Goal: Task Accomplishment & Management: Use online tool/utility

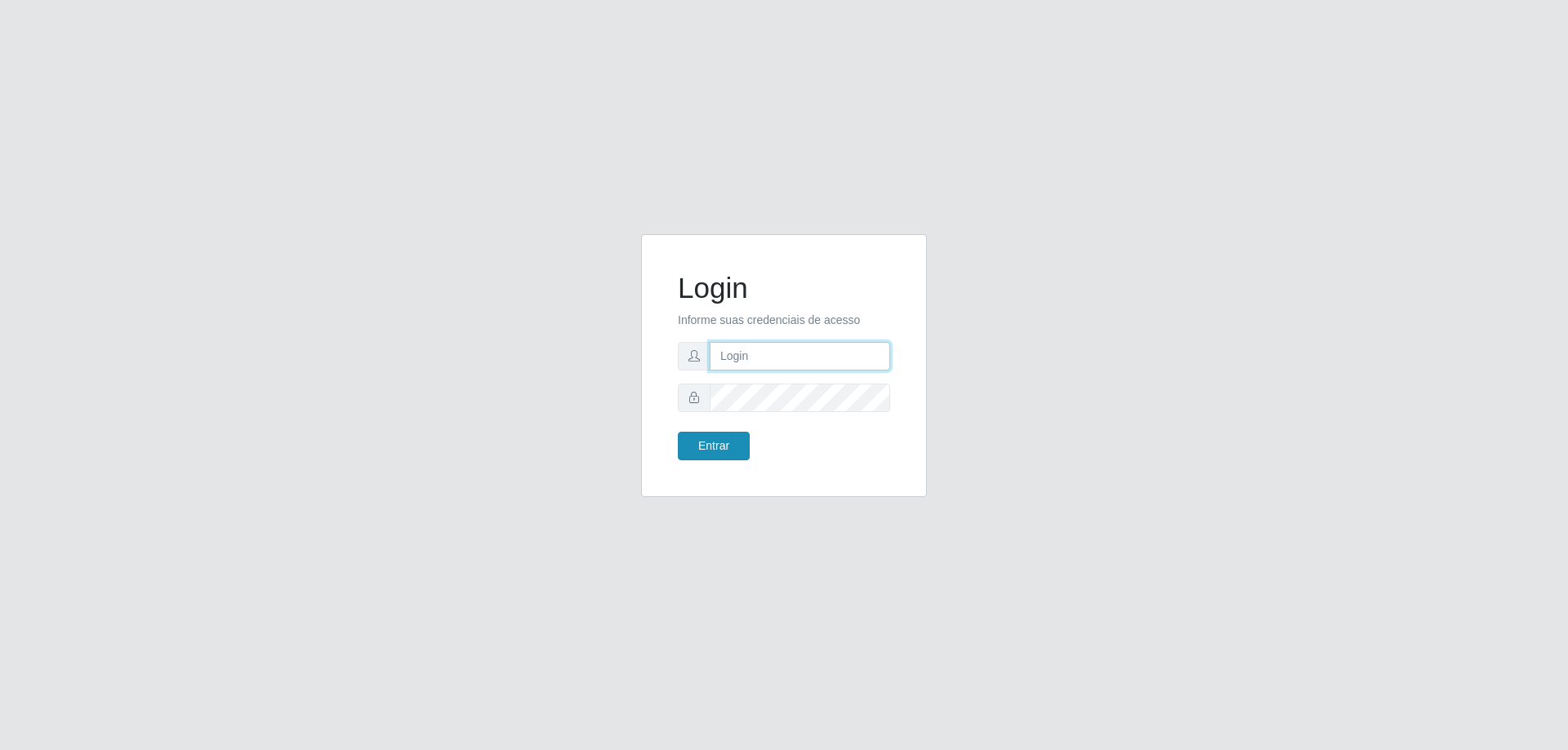
type input "[EMAIL_ADDRESS][DOMAIN_NAME]"
click at [713, 452] on button "Entrar" at bounding box center [714, 446] width 72 height 28
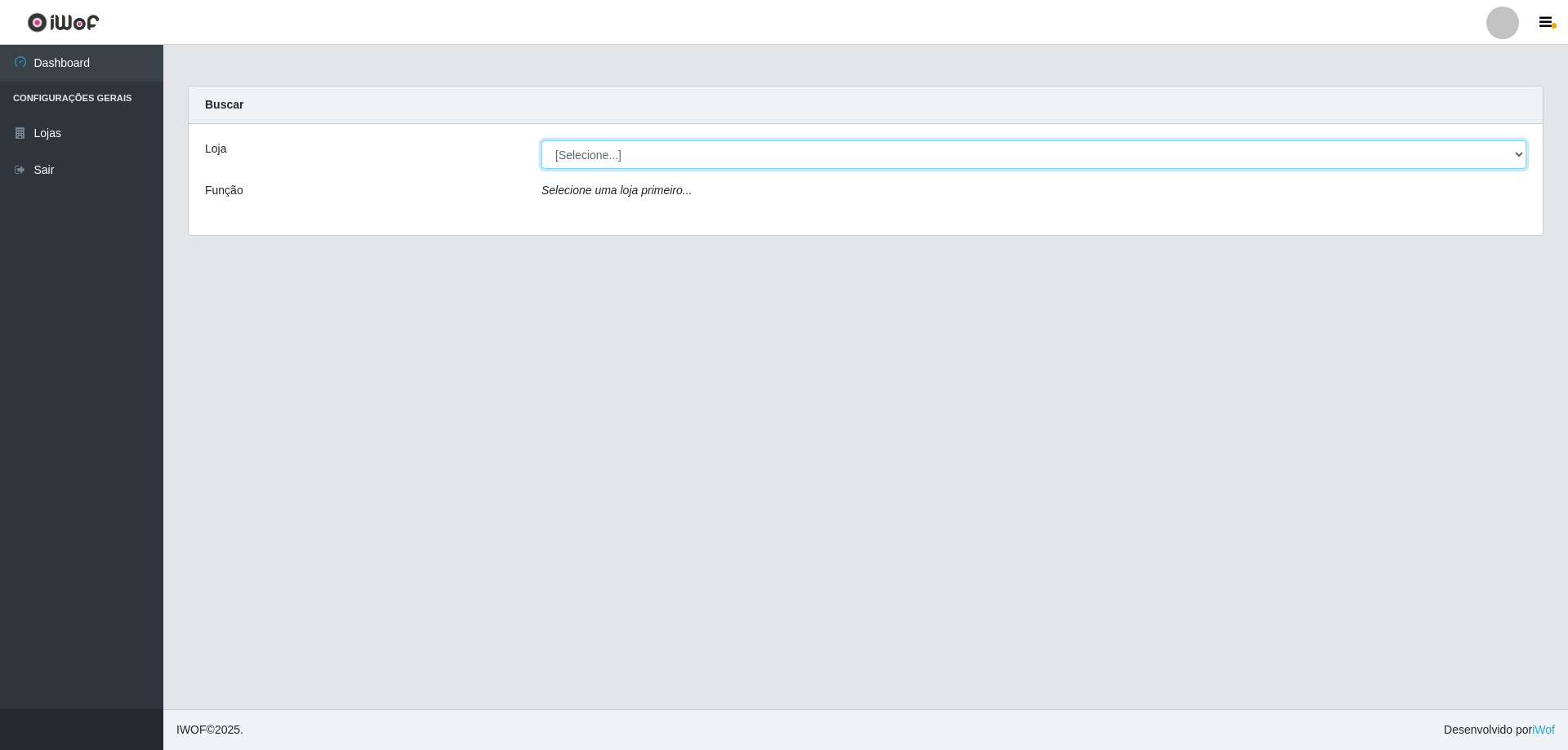
click at [602, 151] on select "[Selecione...] SuperShow Bis - [GEOGRAPHIC_DATA]" at bounding box center [1034, 155] width 985 height 28
select select "59"
click at [542, 141] on select "[Selecione...] SuperShow Bis - [GEOGRAPHIC_DATA]" at bounding box center [1034, 155] width 985 height 28
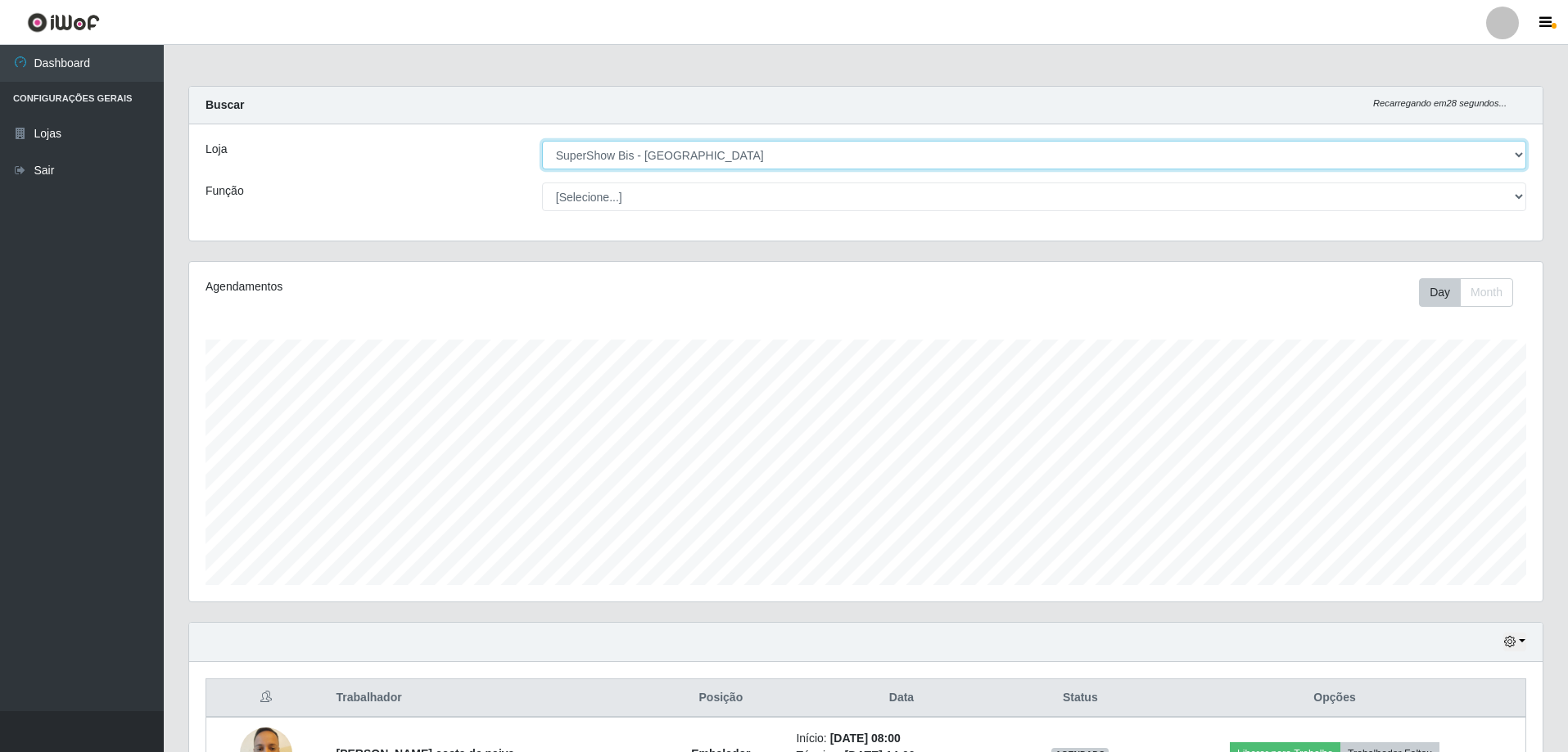
scroll to position [189, 0]
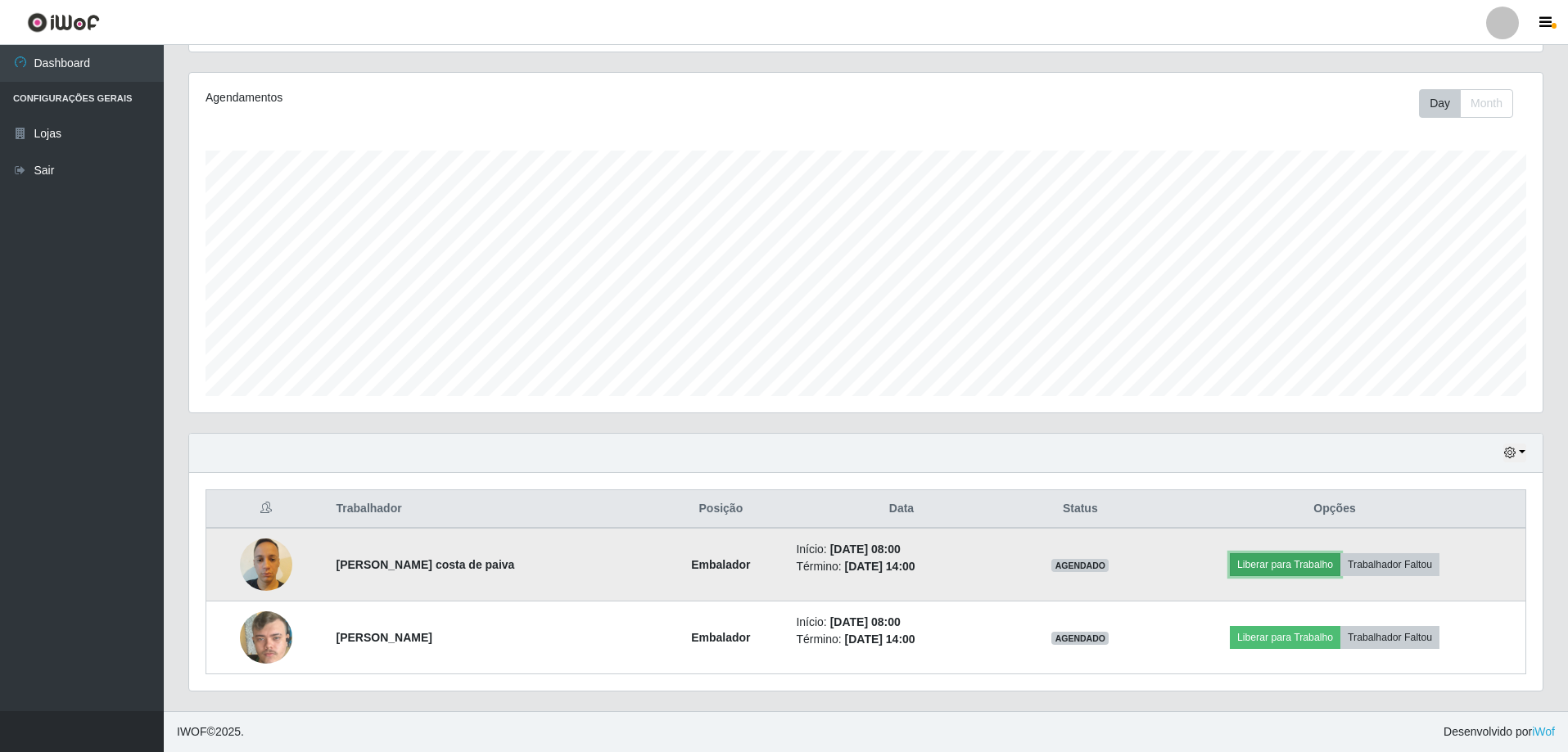
click at [1284, 562] on button "Liberar para Trabalho" at bounding box center [1285, 564] width 111 height 23
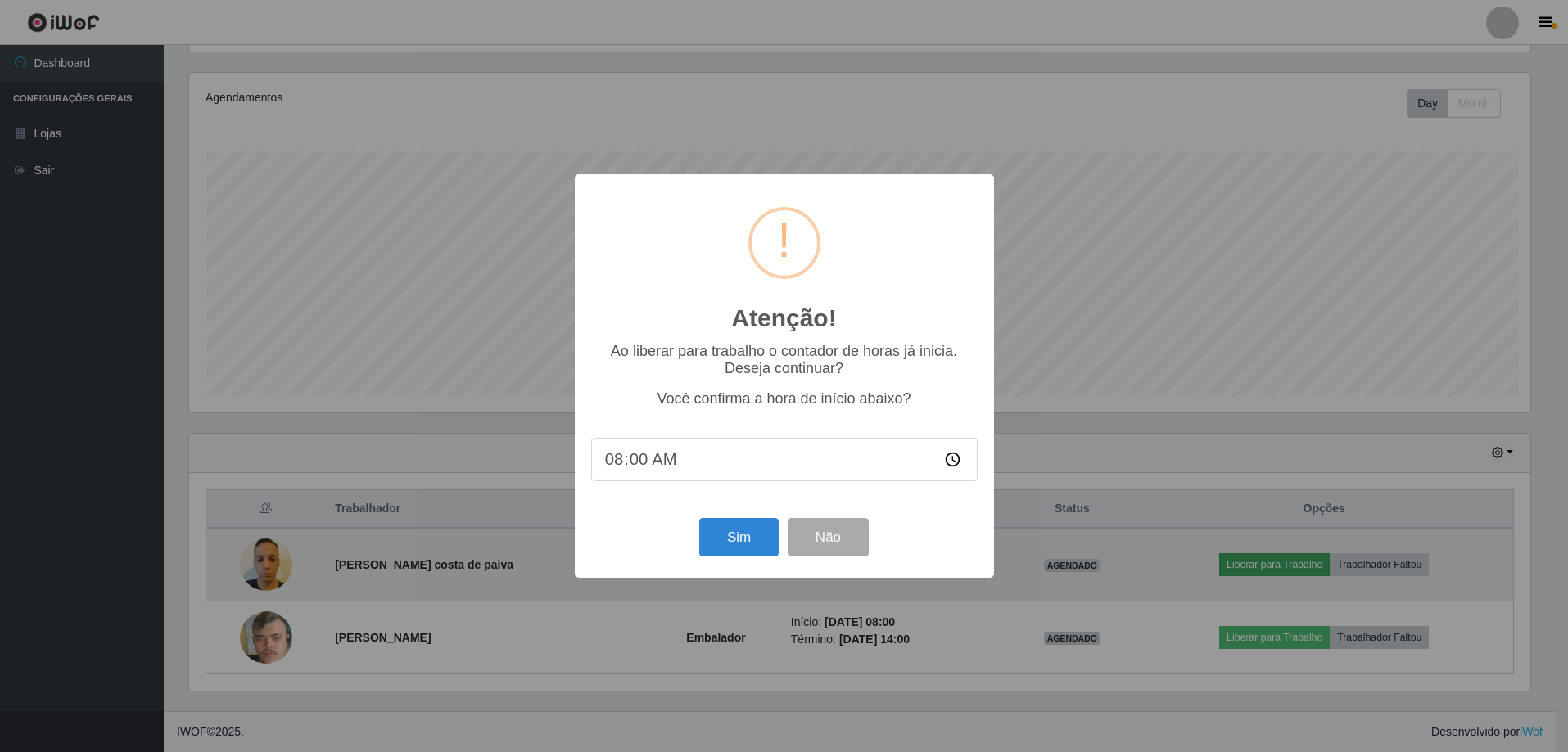
scroll to position [339, 1345]
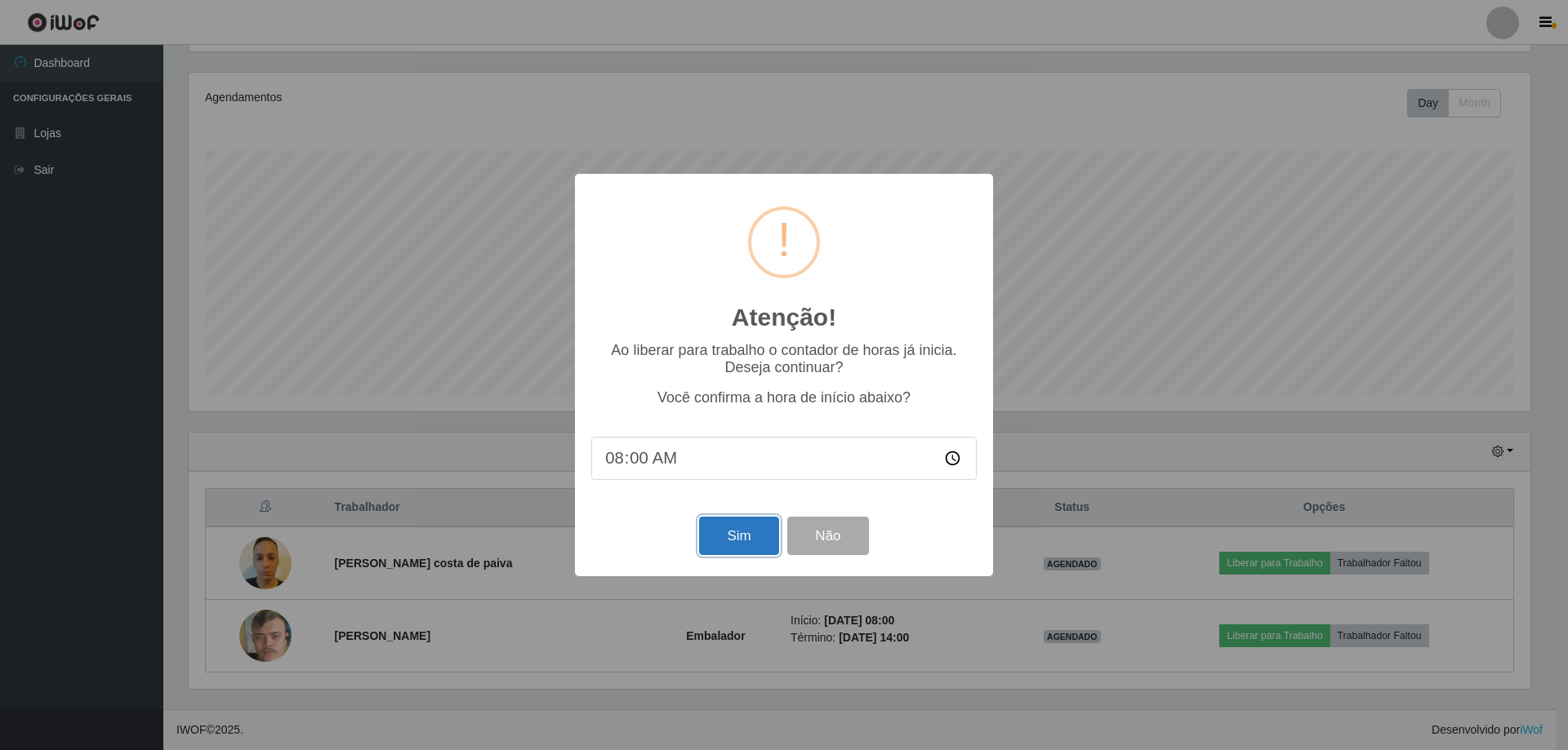
click at [735, 550] on button "Sim" at bounding box center [739, 536] width 79 height 38
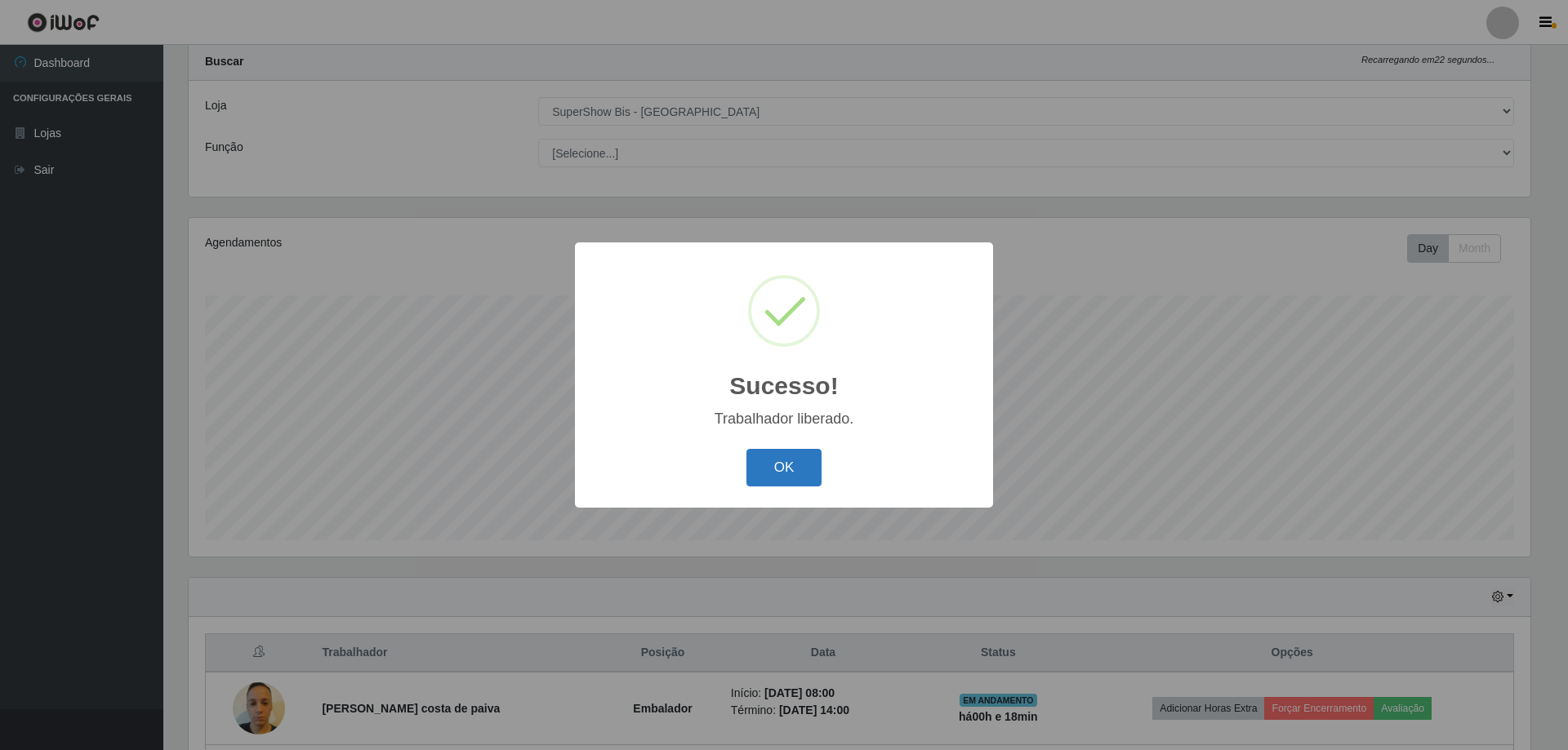
click at [784, 476] on button "OK" at bounding box center [784, 468] width 76 height 38
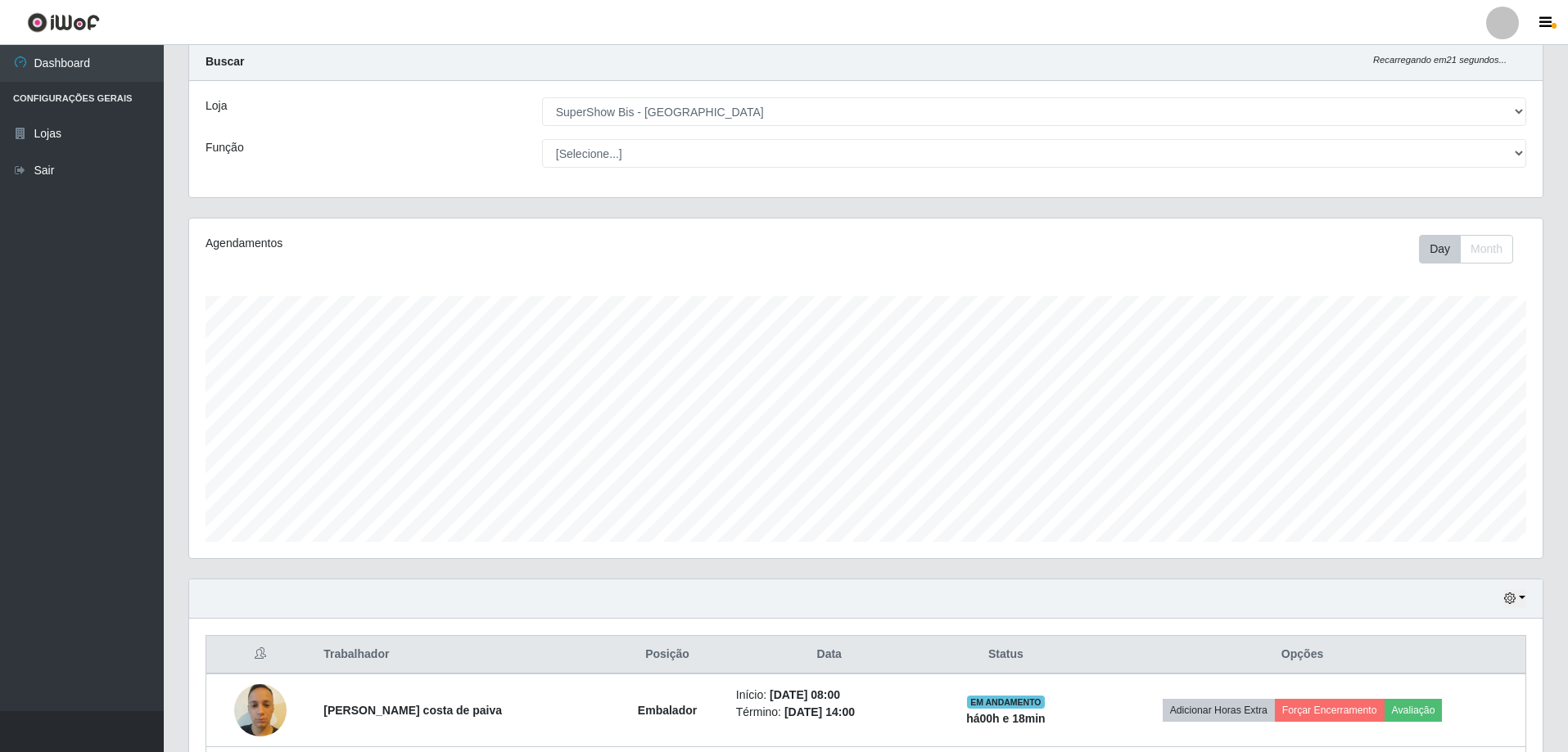
scroll to position [189, 0]
